Goal: Use online tool/utility: Utilize a website feature to perform a specific function

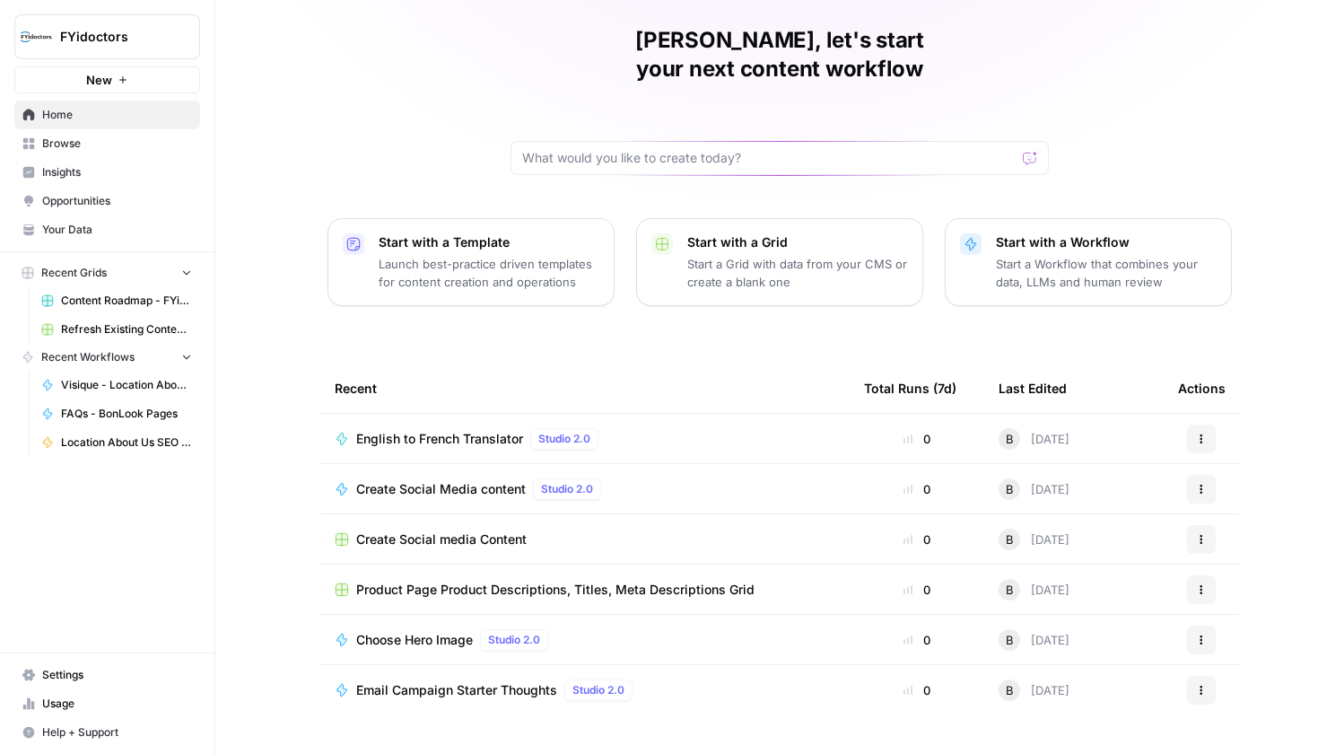
scroll to position [72, 0]
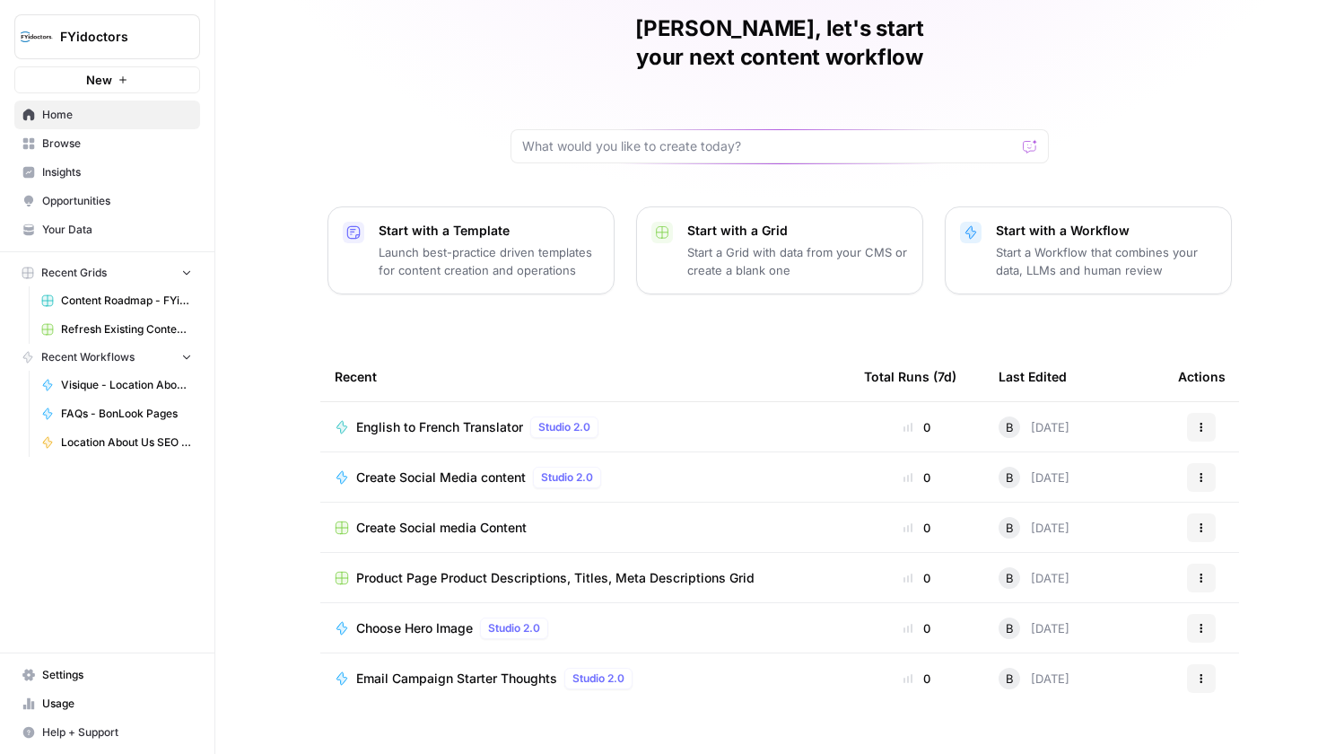
click at [89, 150] on span "Browse" at bounding box center [117, 143] width 150 height 16
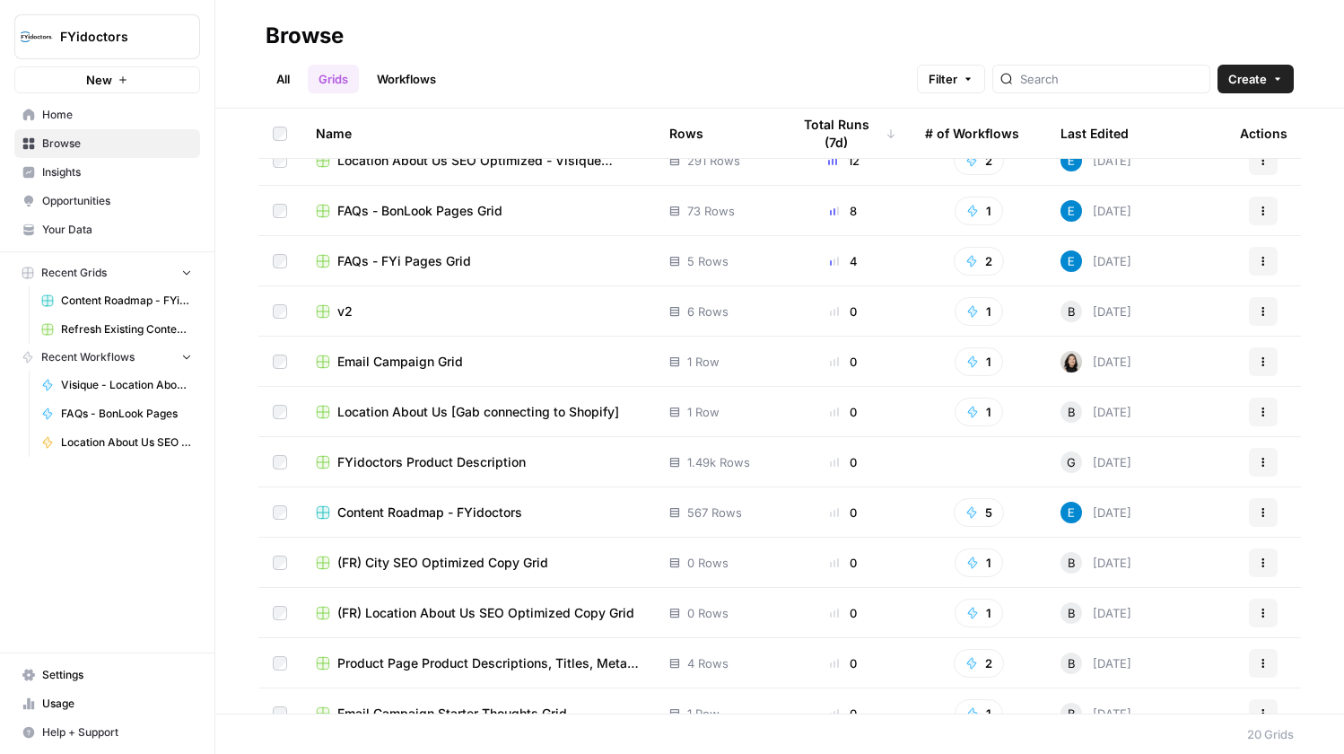
scroll to position [75, 0]
click at [406, 415] on span "Location About Us [Gab connecting to Shopify]" at bounding box center [478, 410] width 282 height 18
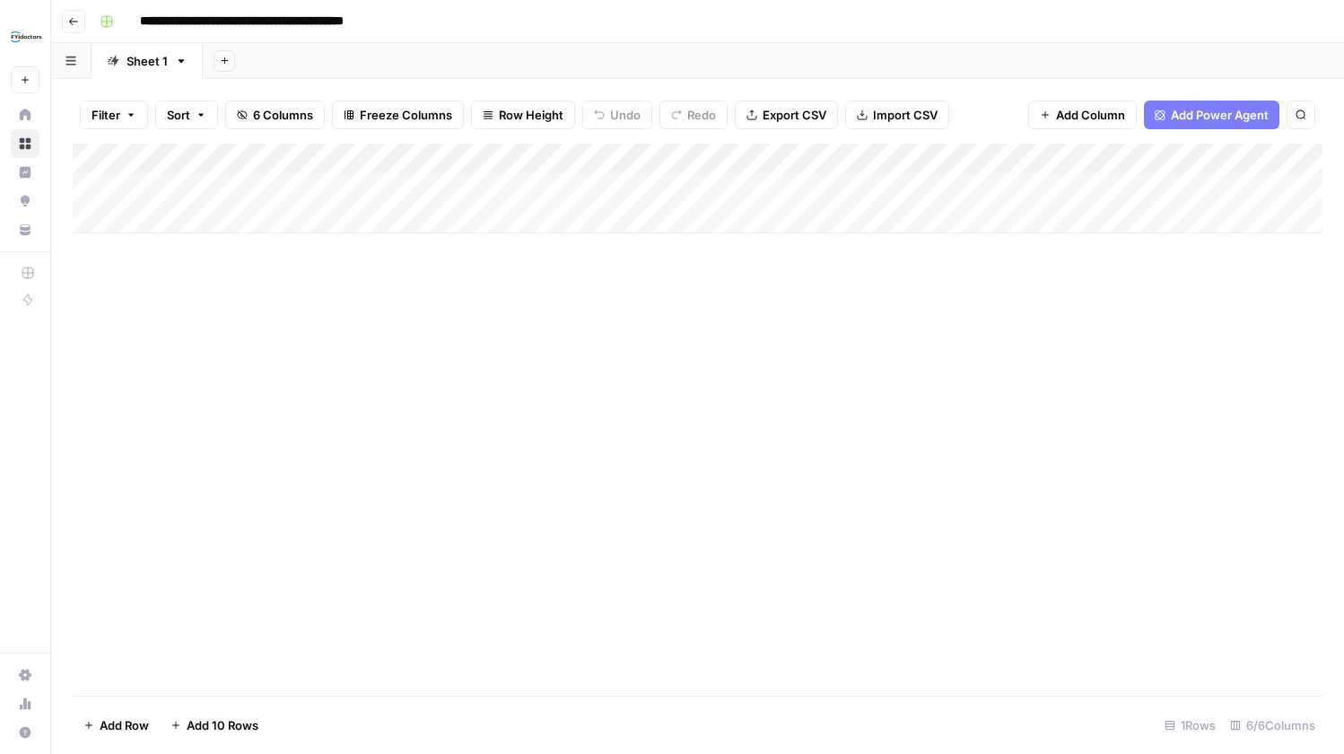
click at [122, 19] on div "**********" at bounding box center [709, 21] width 1234 height 29
click at [73, 21] on icon "button" at bounding box center [73, 21] width 9 height 7
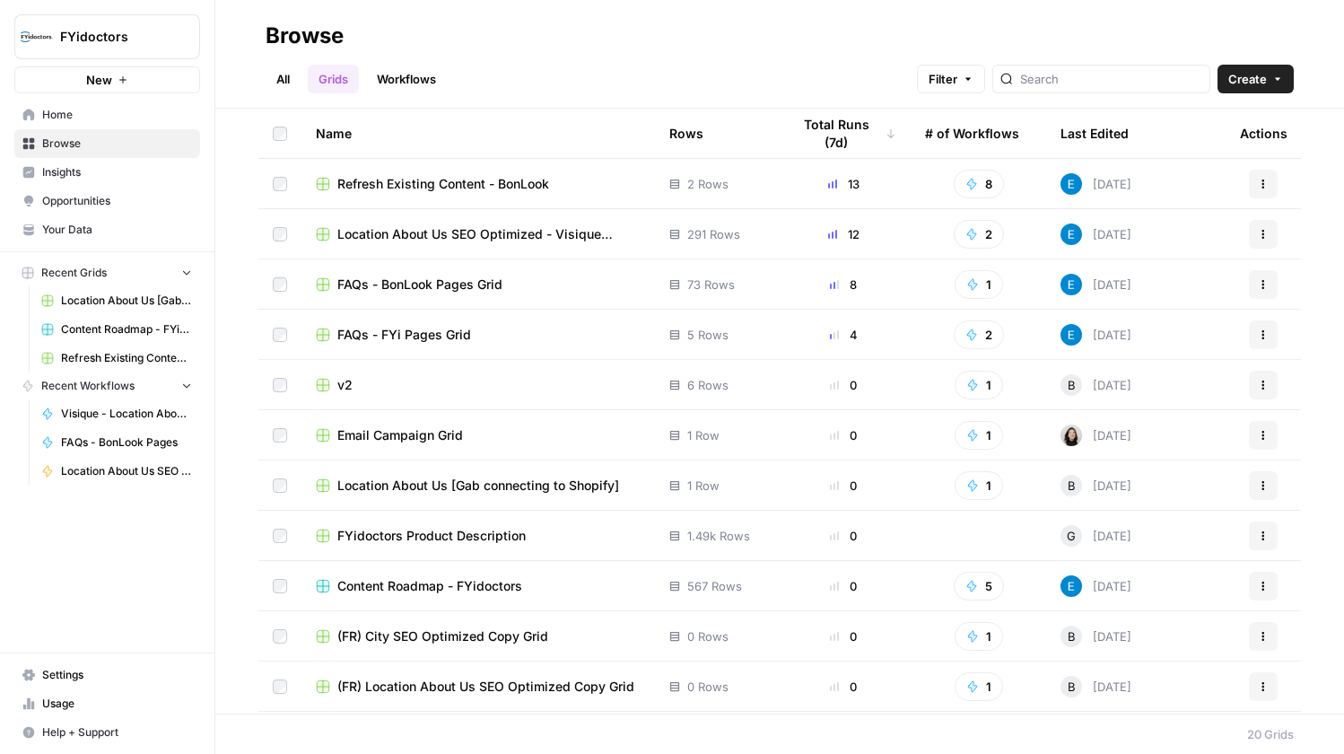
click at [416, 75] on link "Workflows" at bounding box center [406, 79] width 81 height 29
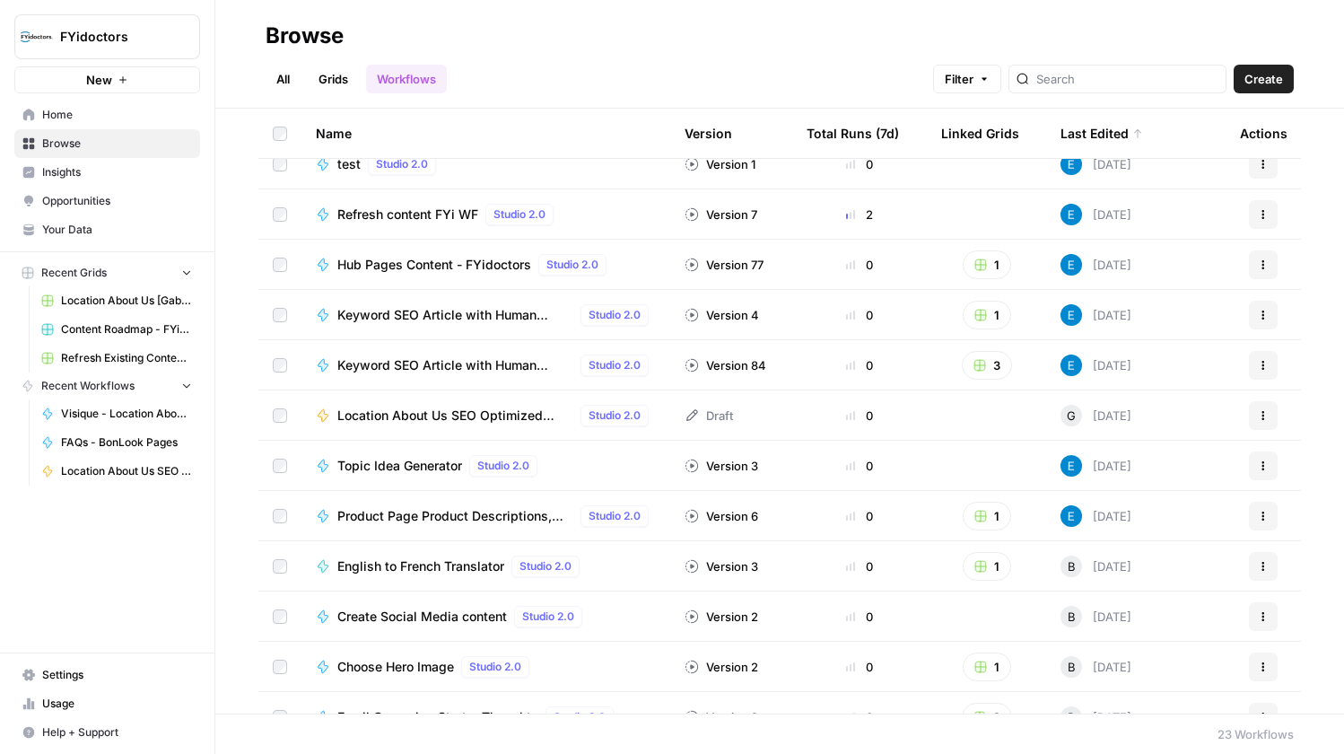
scroll to position [214, 0]
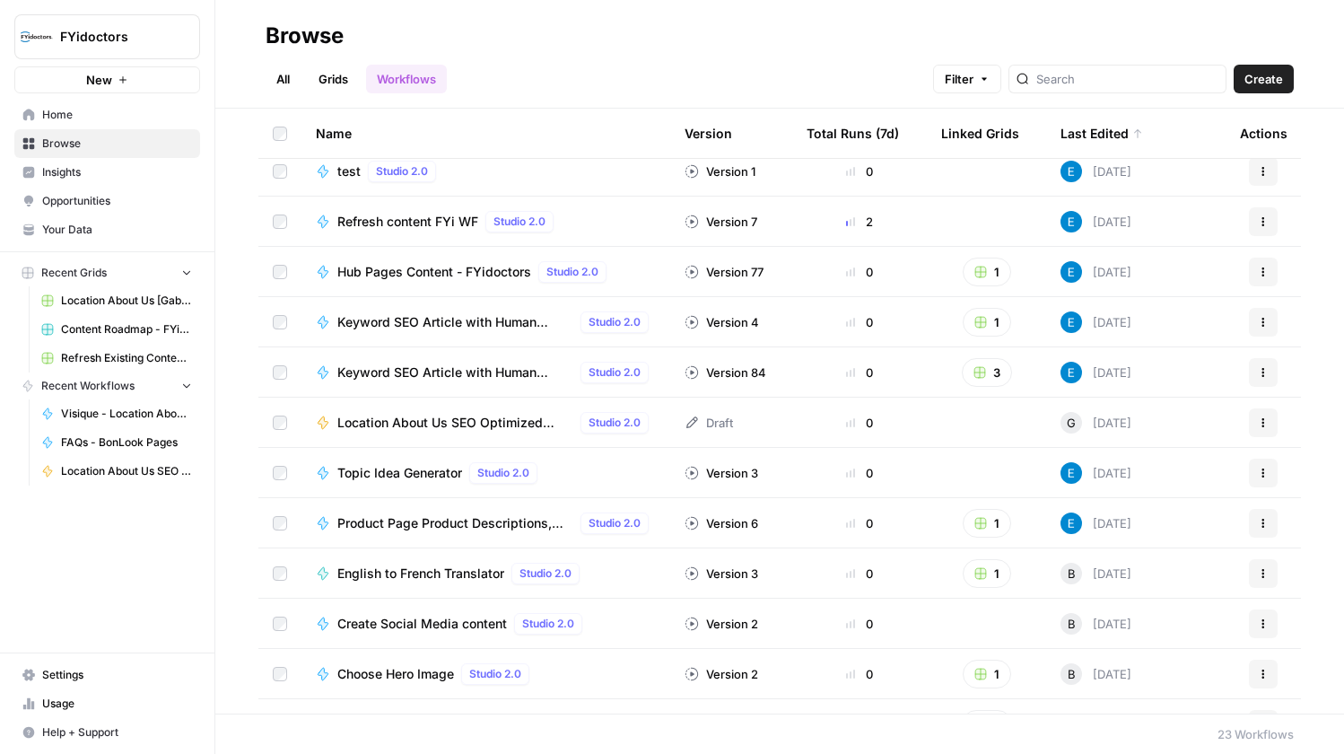
click at [388, 416] on span "Location About Us SEO Optimized [Shopify]" at bounding box center [455, 423] width 236 height 18
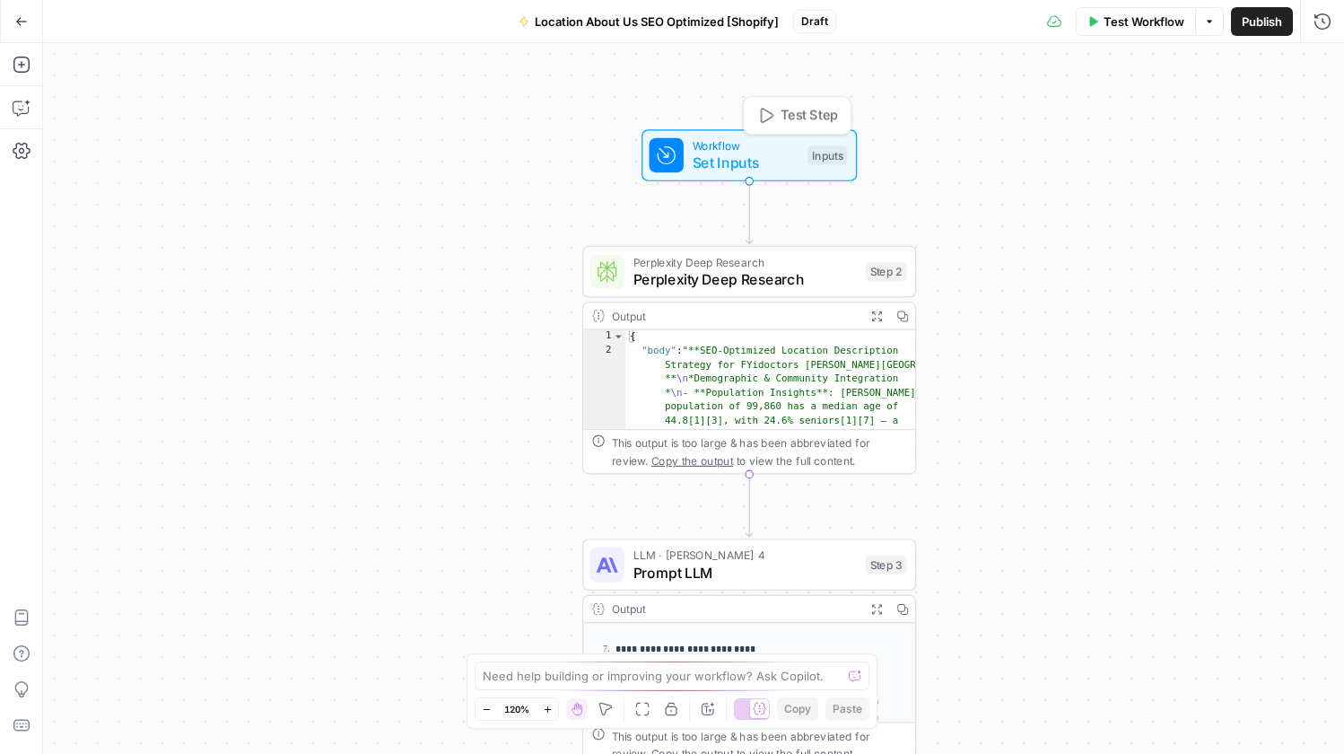
click at [707, 141] on span "Workflow" at bounding box center [746, 145] width 107 height 17
click at [709, 158] on span "Set Inputs" at bounding box center [746, 163] width 107 height 22
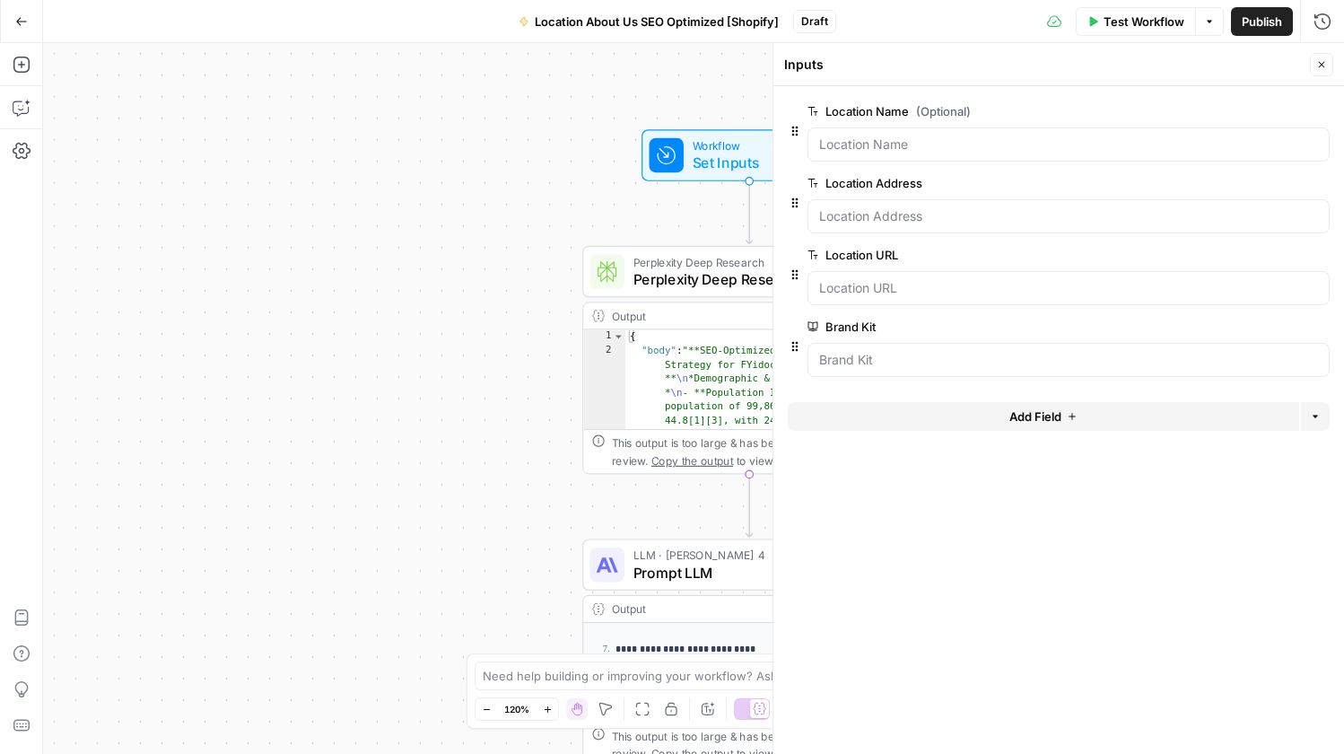
click at [534, 170] on div "Workflow Set Inputs Inputs Perplexity Deep Research Perplexity Deep Research St…" at bounding box center [693, 398] width 1301 height 711
click at [1321, 66] on icon "button" at bounding box center [1321, 64] width 11 height 11
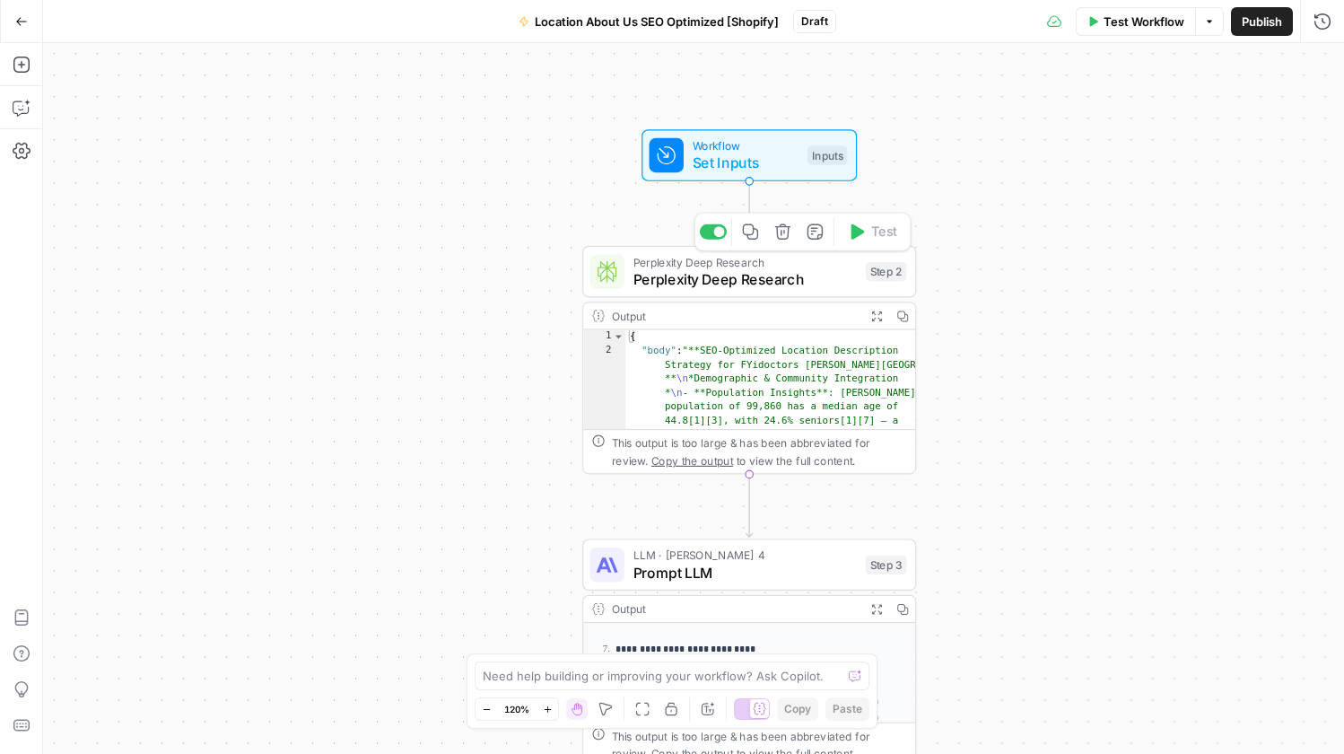
click at [772, 277] on span "Perplexity Deep Research" at bounding box center [745, 279] width 224 height 22
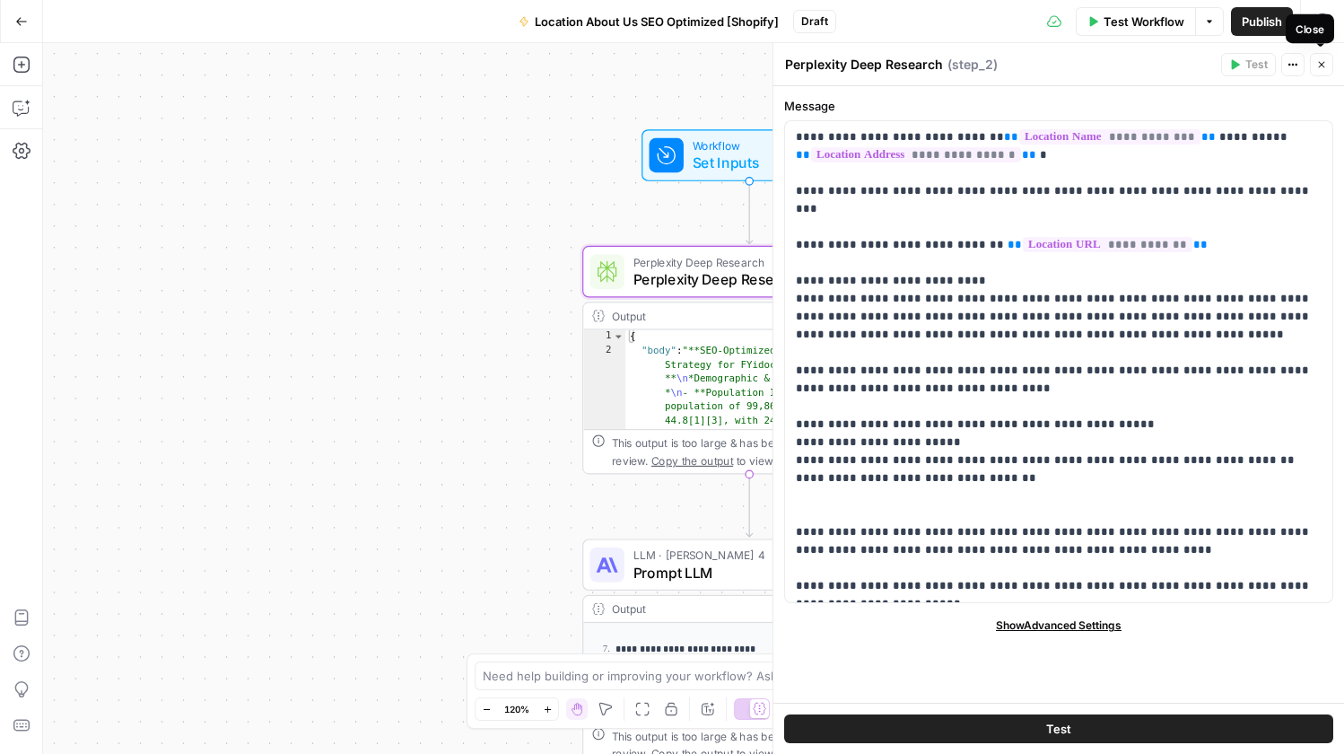
click at [1324, 57] on button "Close" at bounding box center [1321, 64] width 23 height 23
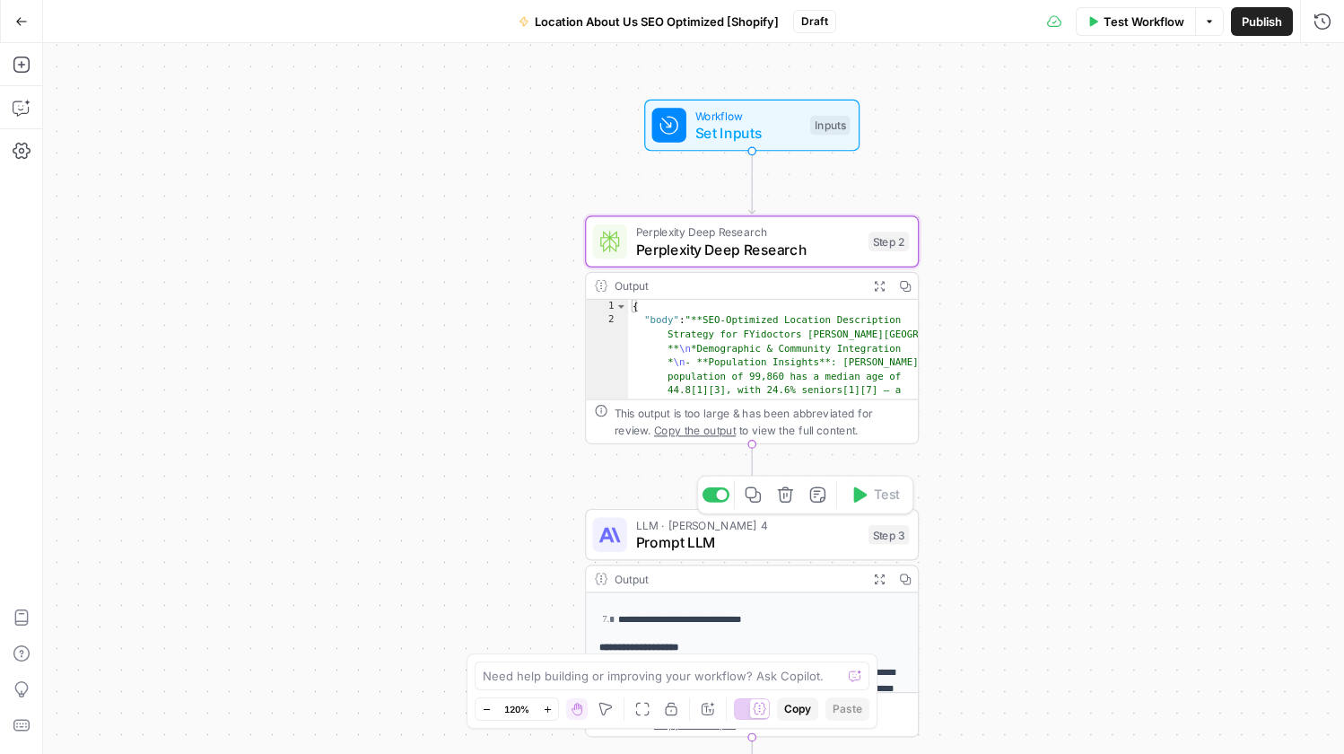
click at [746, 543] on span "Prompt LLM" at bounding box center [748, 542] width 224 height 22
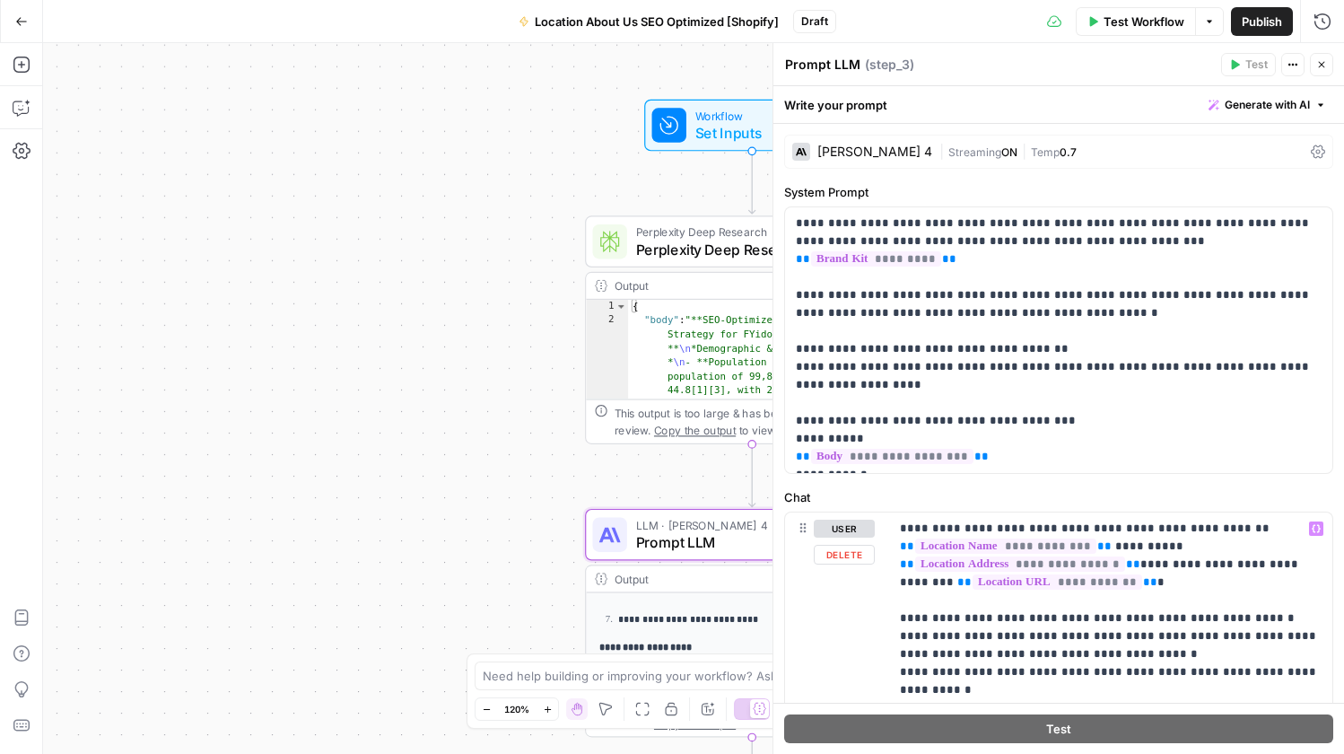
scroll to position [37, 0]
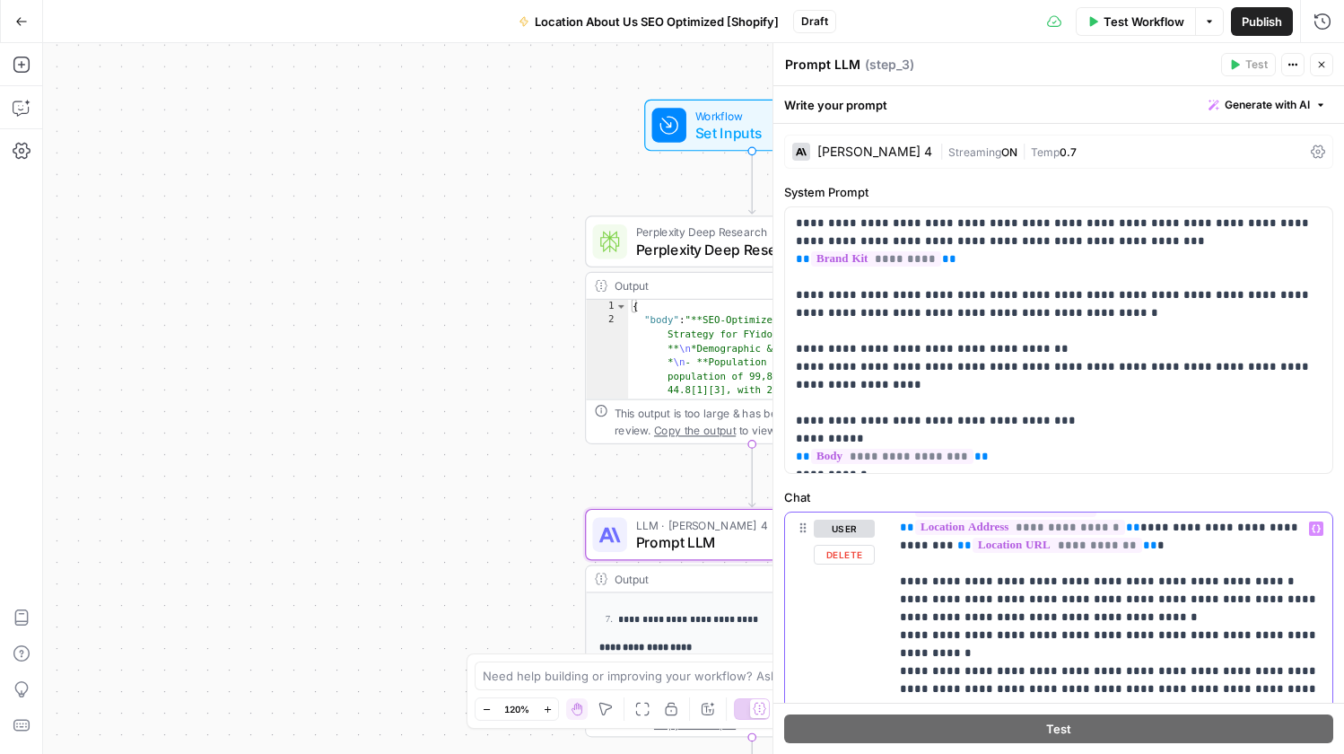
click at [242, 479] on div "Workflow Set Inputs Inputs Perplexity Deep Research Perplexity Deep Research St…" at bounding box center [693, 398] width 1301 height 711
